Goal: Find specific page/section

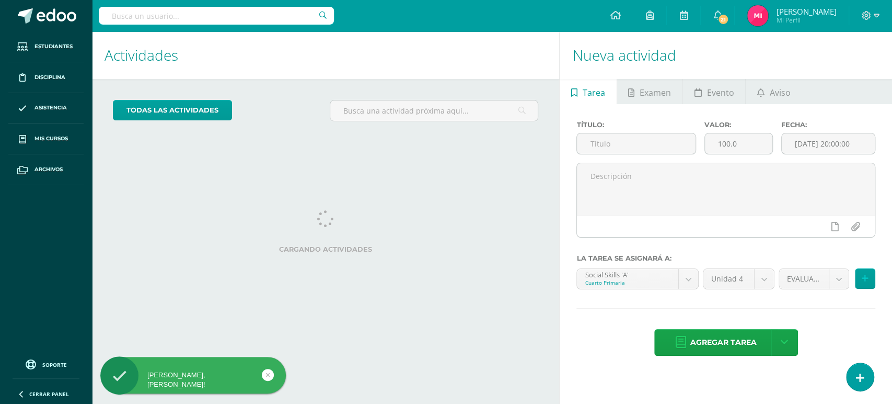
click at [270, 21] on input "text" at bounding box center [216, 16] width 235 height 18
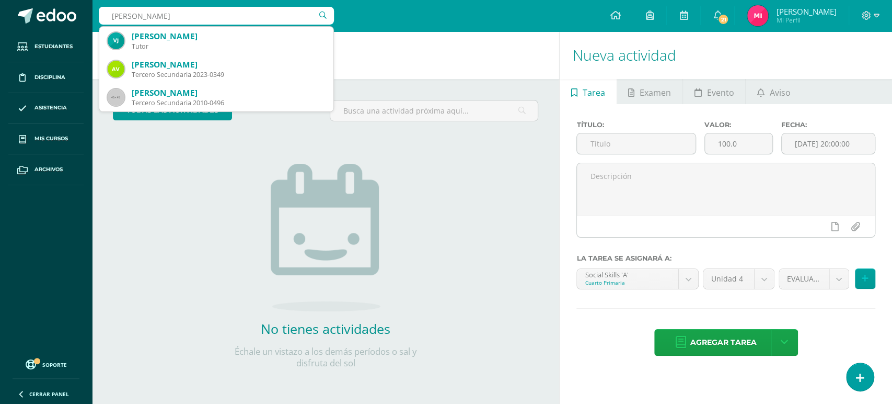
type input "allison morales"
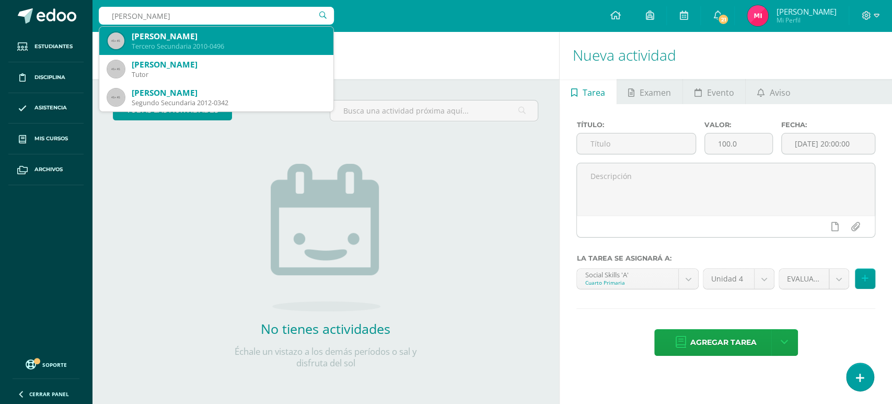
click at [271, 43] on div "Tercero Secundaria 2010-0496" at bounding box center [228, 46] width 193 height 9
